Goal: Task Accomplishment & Management: Complete application form

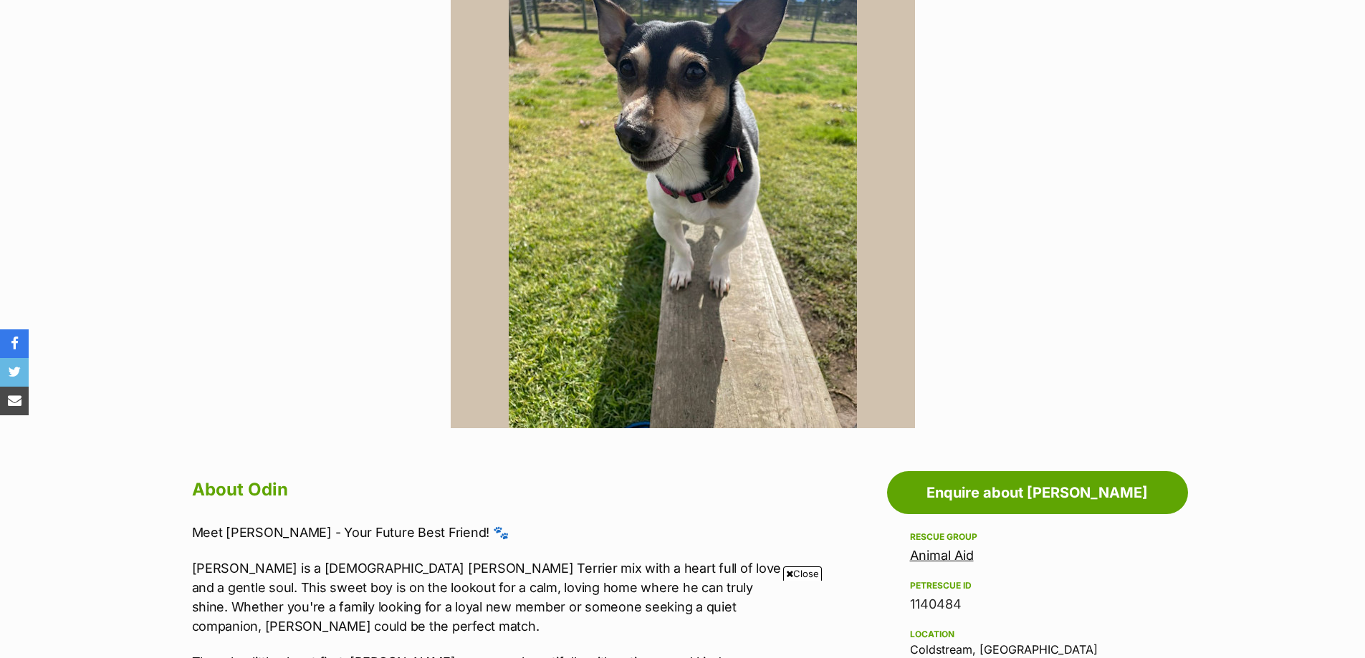
scroll to position [358, 0]
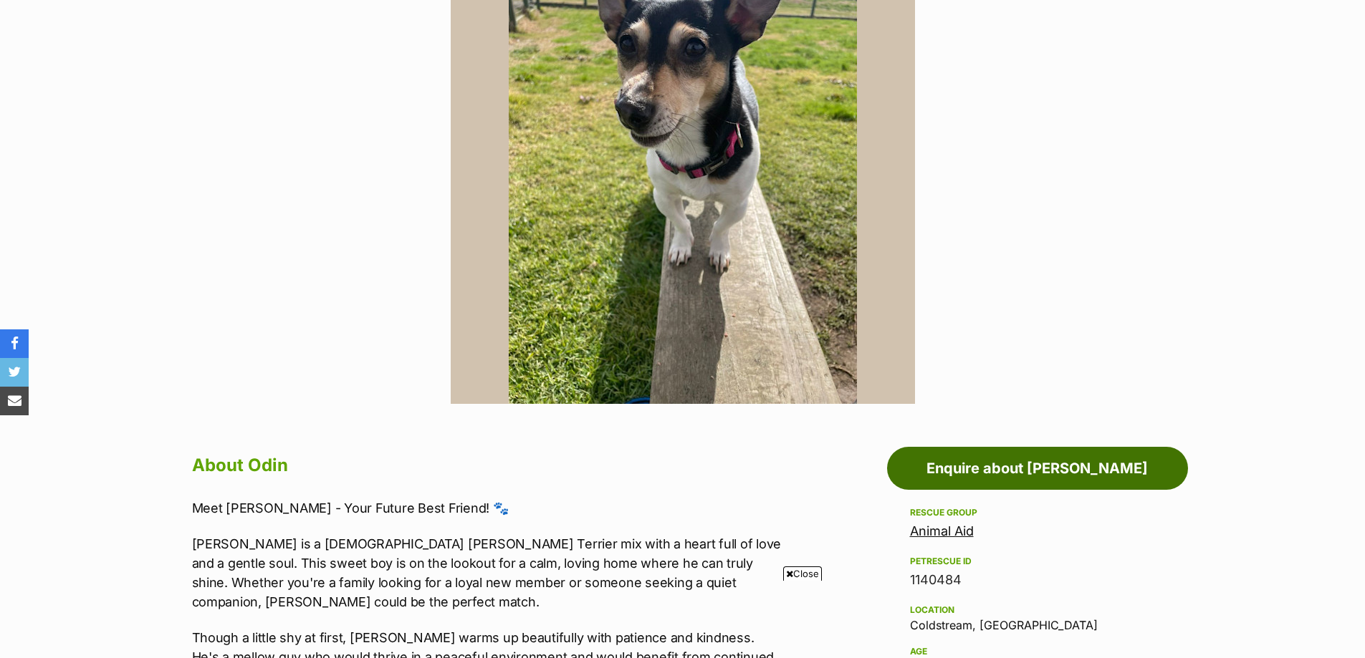
click at [1008, 463] on link "Enquire about Odin" at bounding box center [1037, 468] width 301 height 43
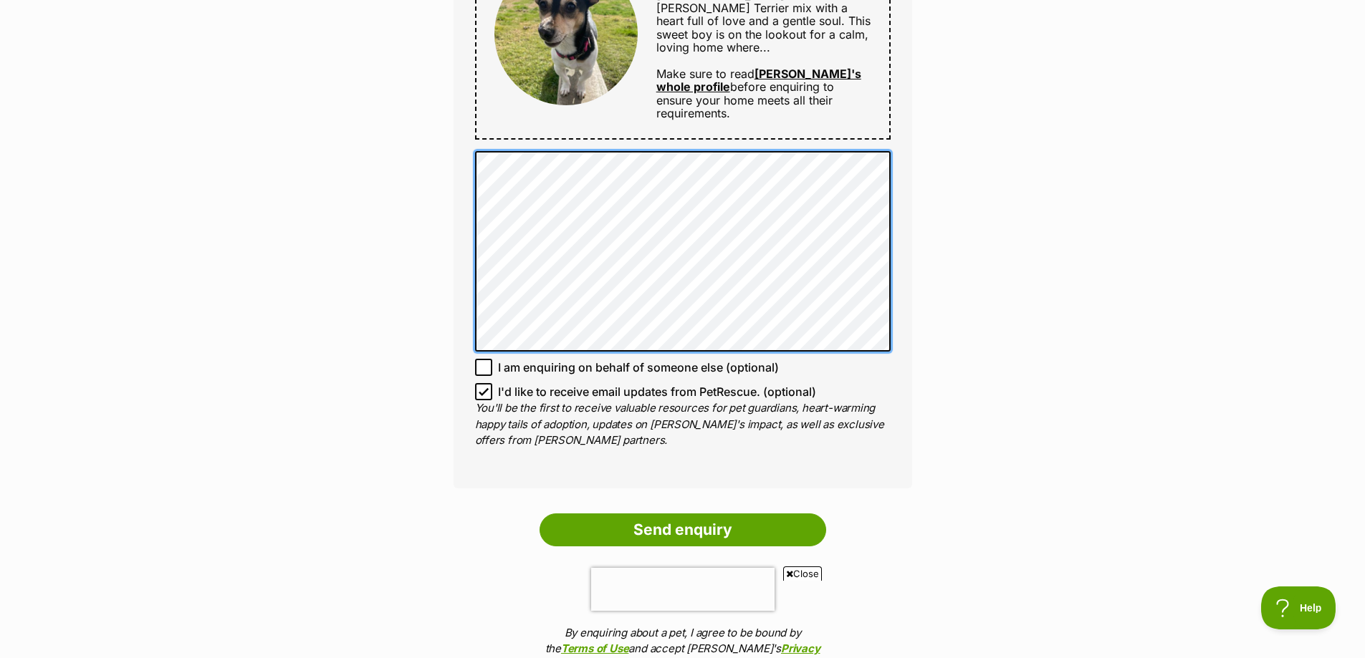
scroll to position [931, 0]
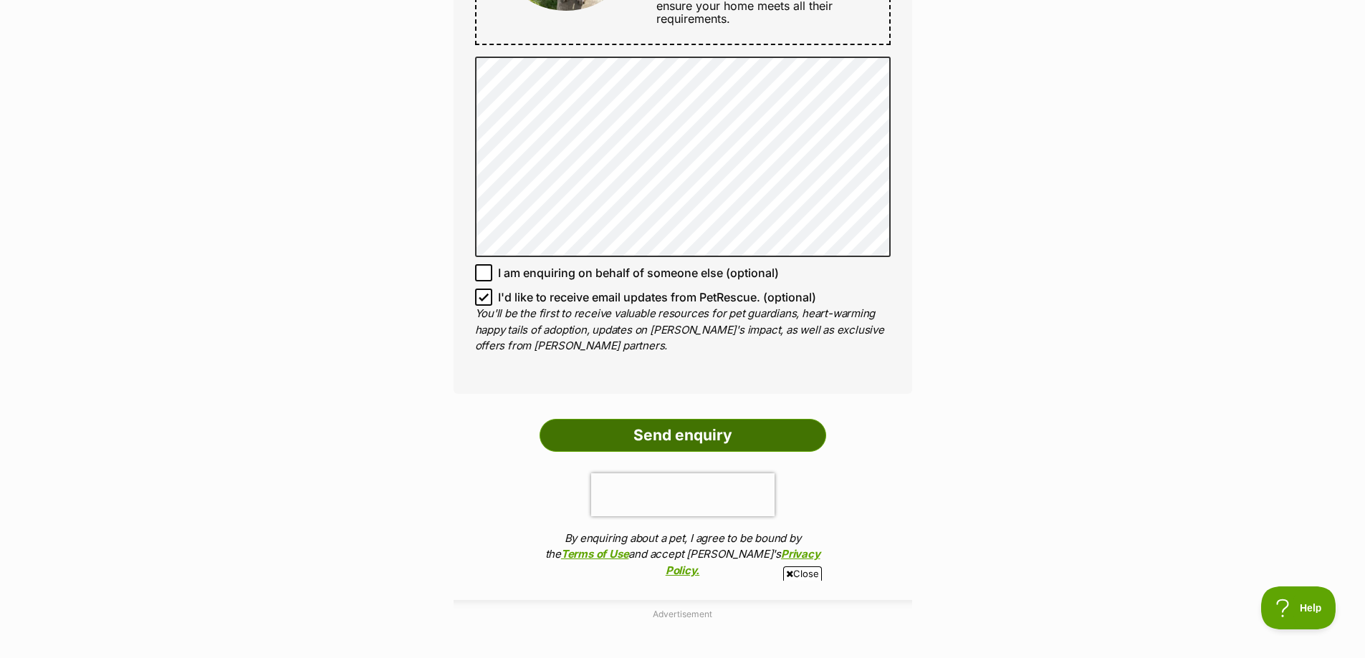
click at [711, 419] on input "Send enquiry" at bounding box center [683, 435] width 287 height 33
